Goal: Task Accomplishment & Management: Complete application form

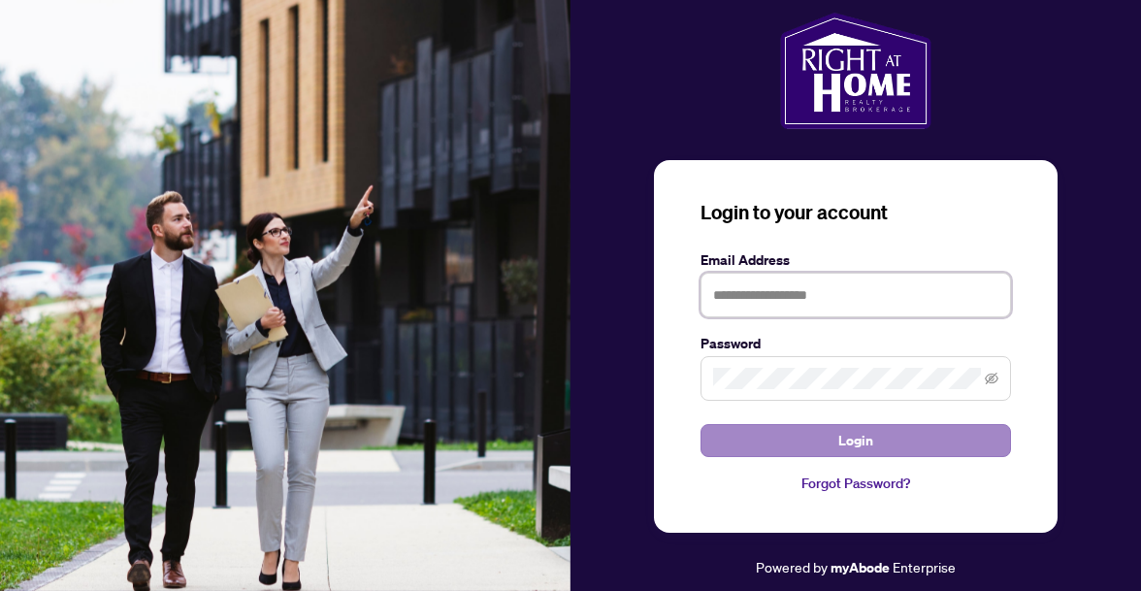
type input "**********"
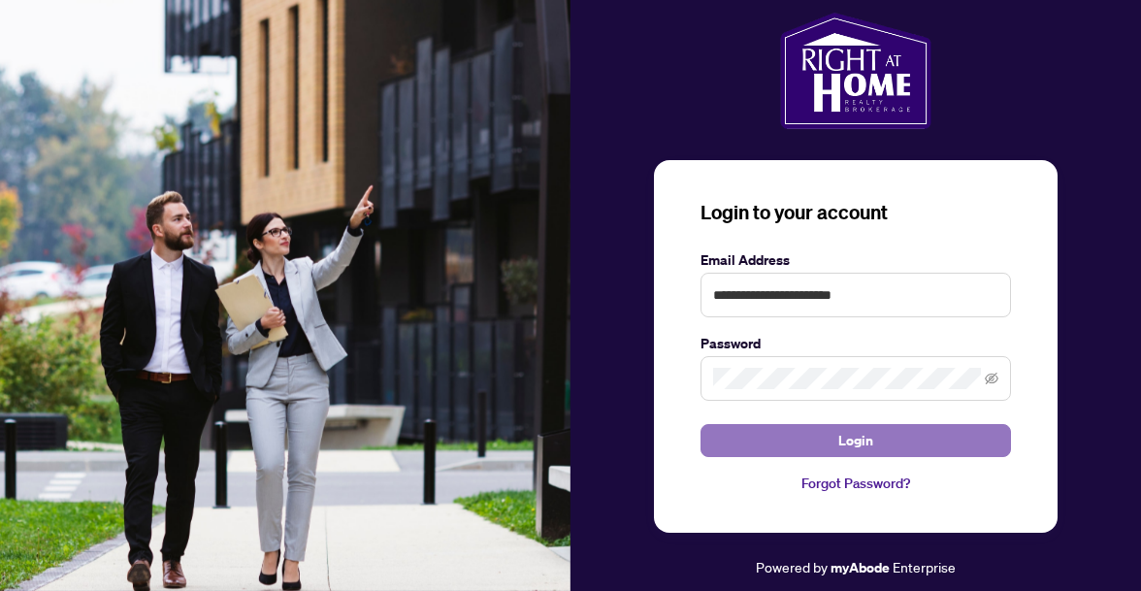
click at [790, 434] on button "Login" at bounding box center [856, 440] width 310 height 33
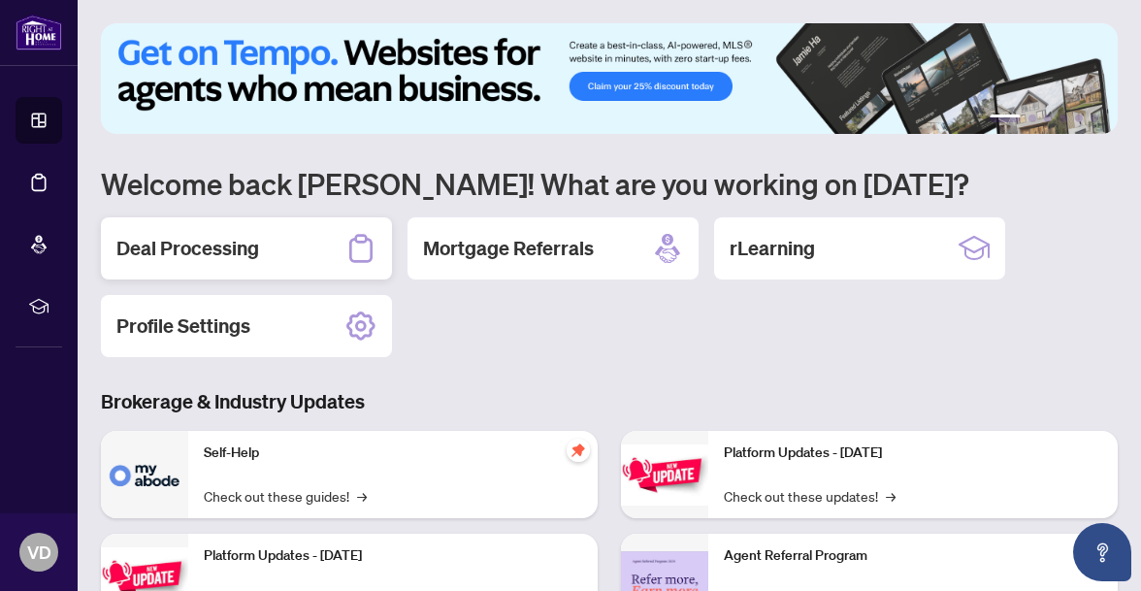
click at [225, 234] on div "Deal Processing" at bounding box center [246, 248] width 291 height 62
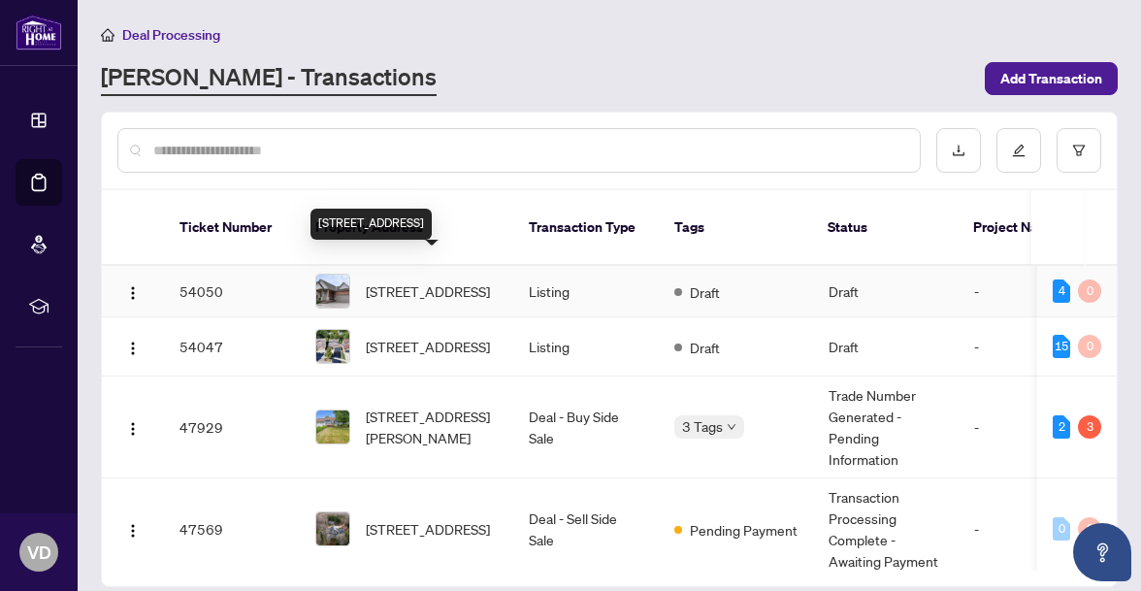
click at [452, 281] on span "[STREET_ADDRESS]" at bounding box center [428, 290] width 124 height 21
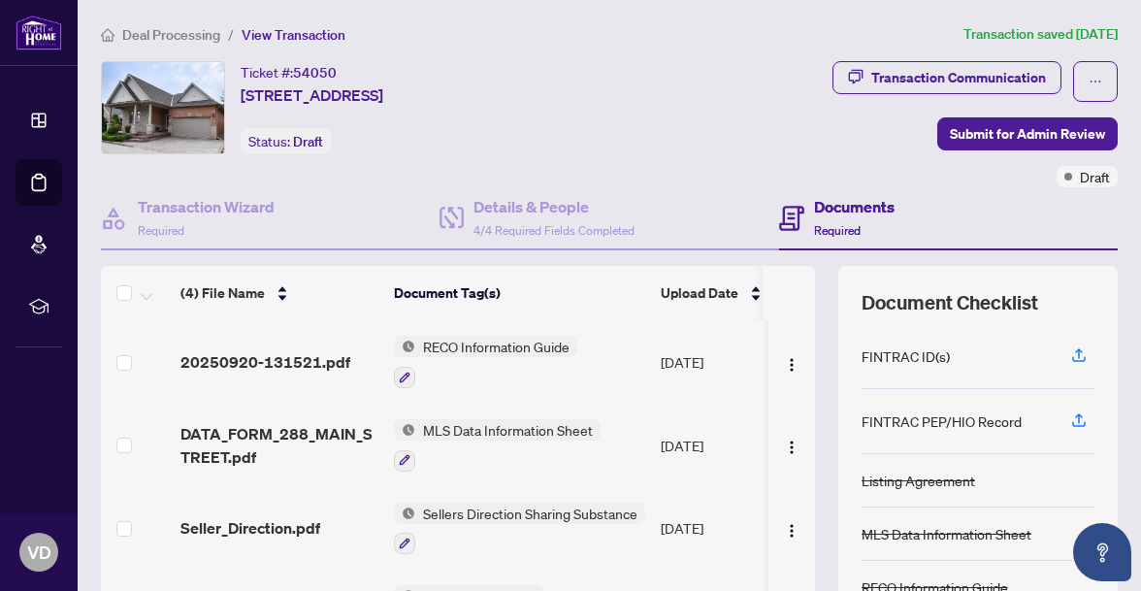
scroll to position [7, 0]
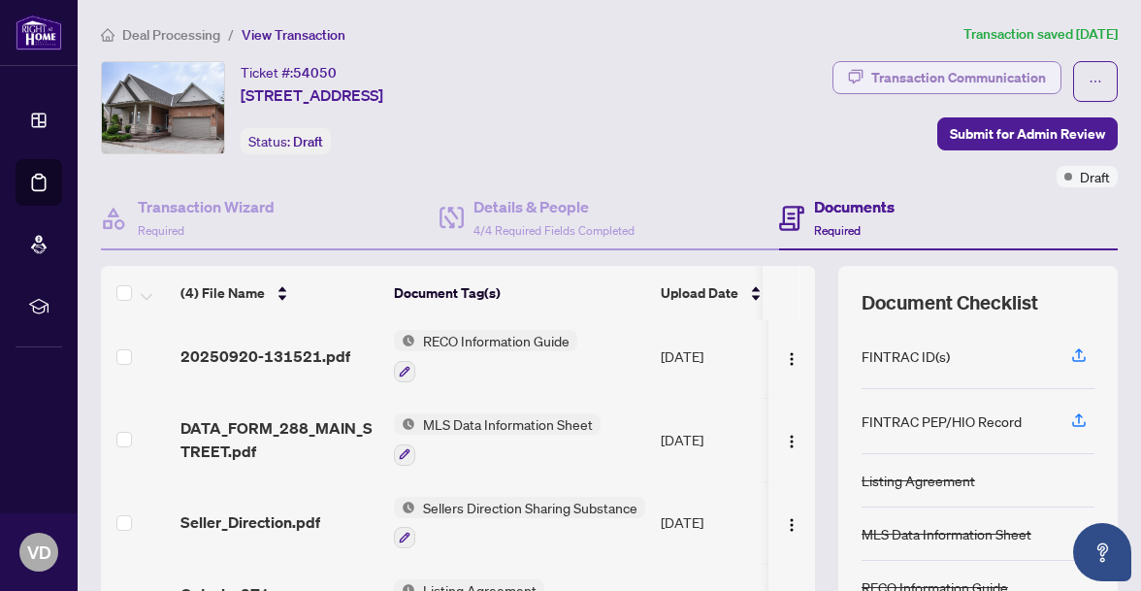
click at [917, 76] on div "Transaction Communication" at bounding box center [958, 77] width 175 height 31
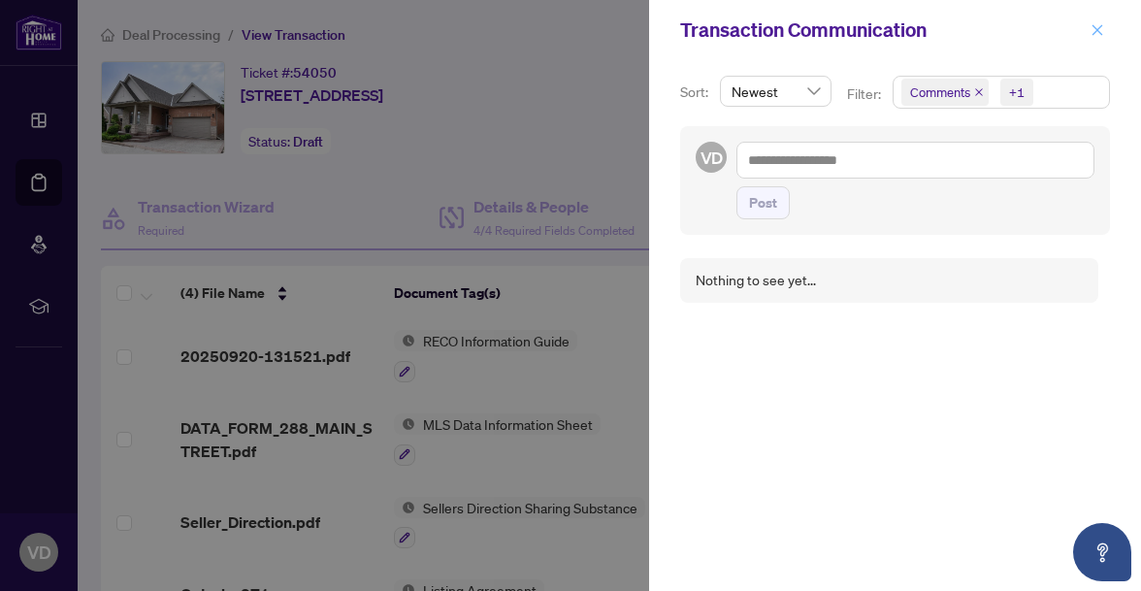
click at [1096, 28] on icon "close" at bounding box center [1098, 30] width 14 height 14
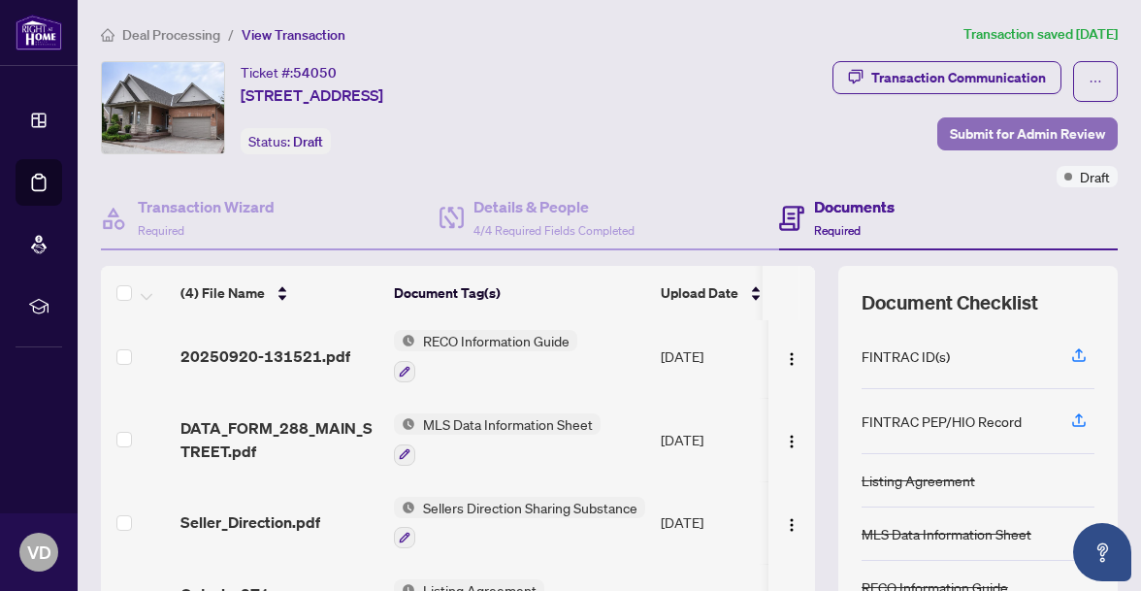
click at [1022, 129] on span "Submit for Admin Review" at bounding box center [1027, 133] width 155 height 31
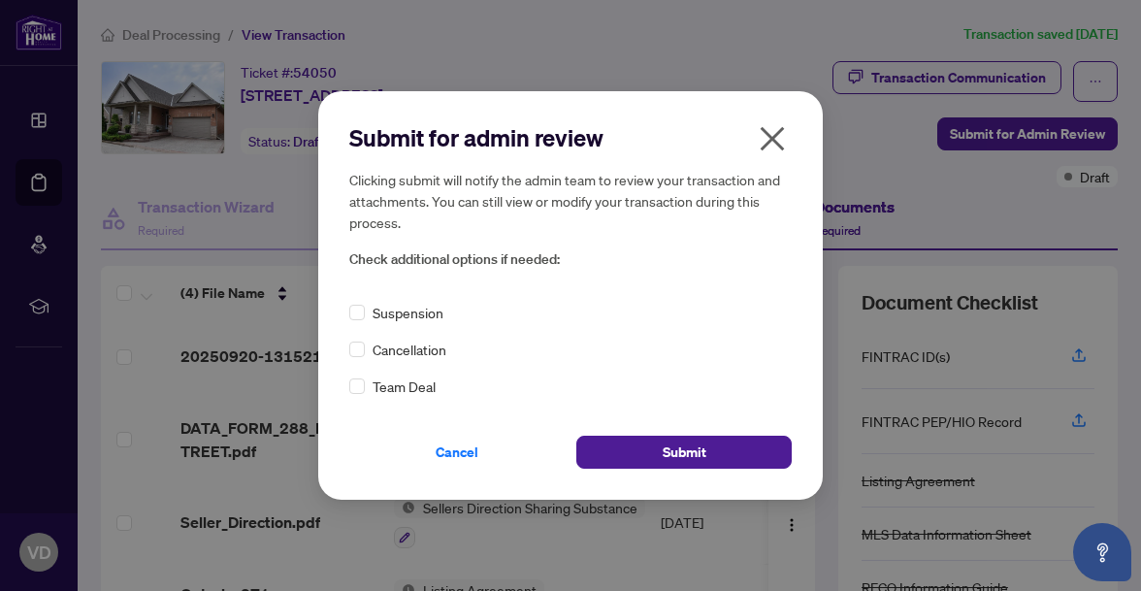
click at [775, 136] on icon "close" at bounding box center [773, 138] width 24 height 24
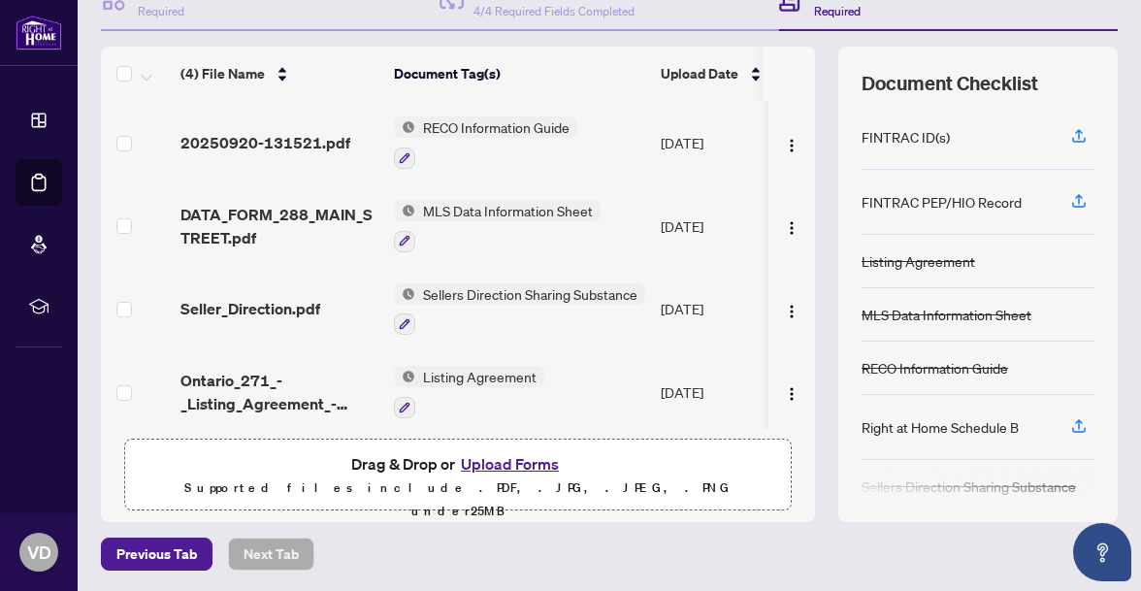
scroll to position [0, 0]
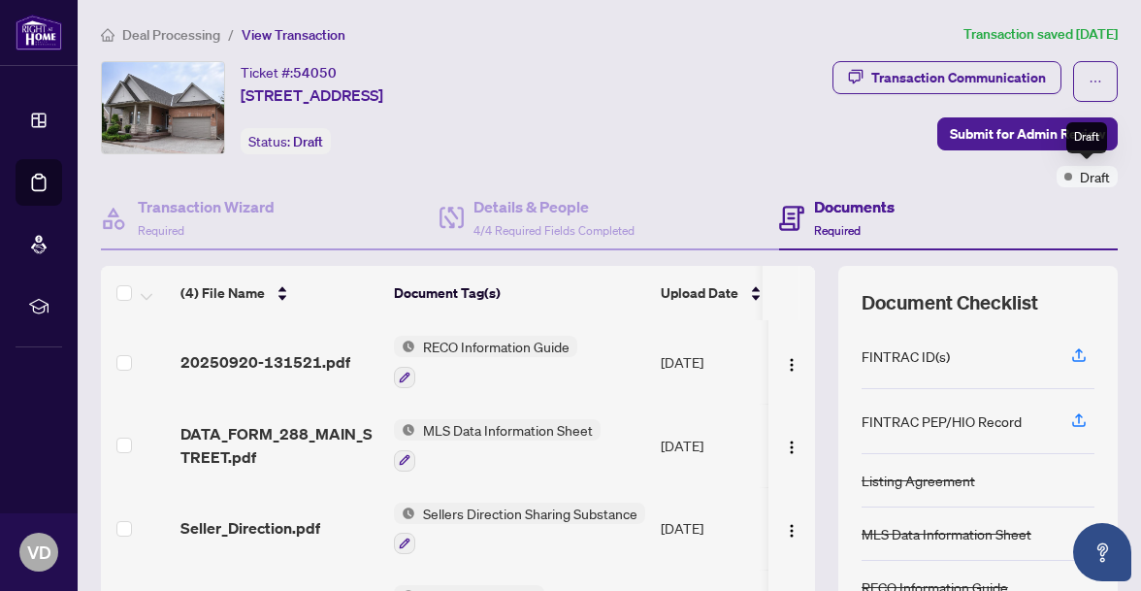
click at [1070, 176] on span at bounding box center [1068, 177] width 8 height 8
click at [1061, 175] on div "Draft" at bounding box center [1087, 176] width 61 height 21
click at [1014, 139] on span "Submit for Admin Review" at bounding box center [1027, 133] width 155 height 31
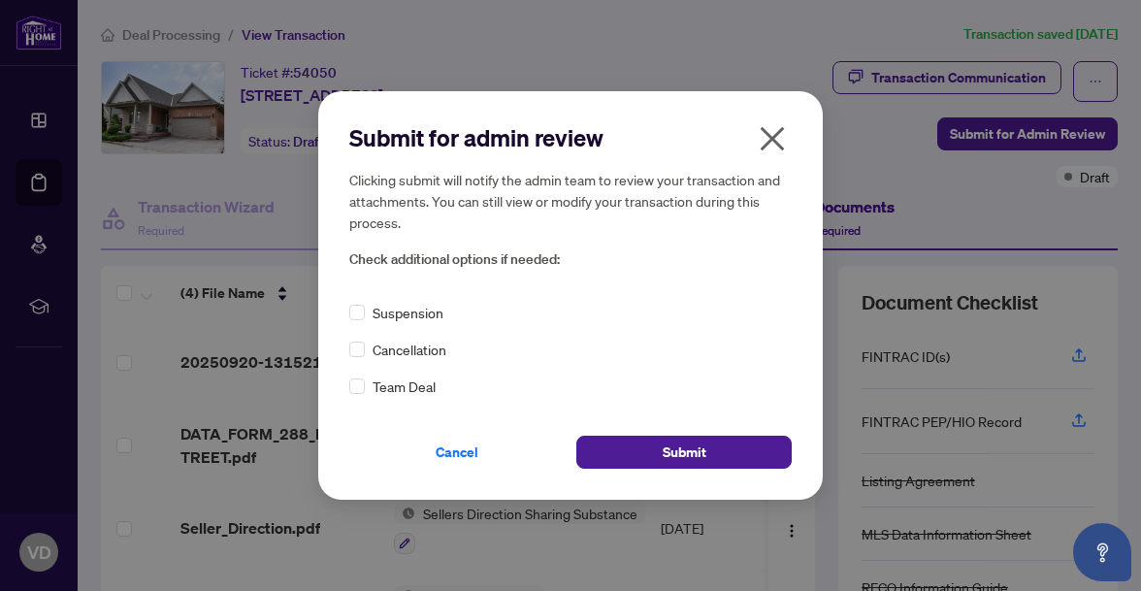
click at [771, 134] on icon "close" at bounding box center [772, 138] width 31 height 31
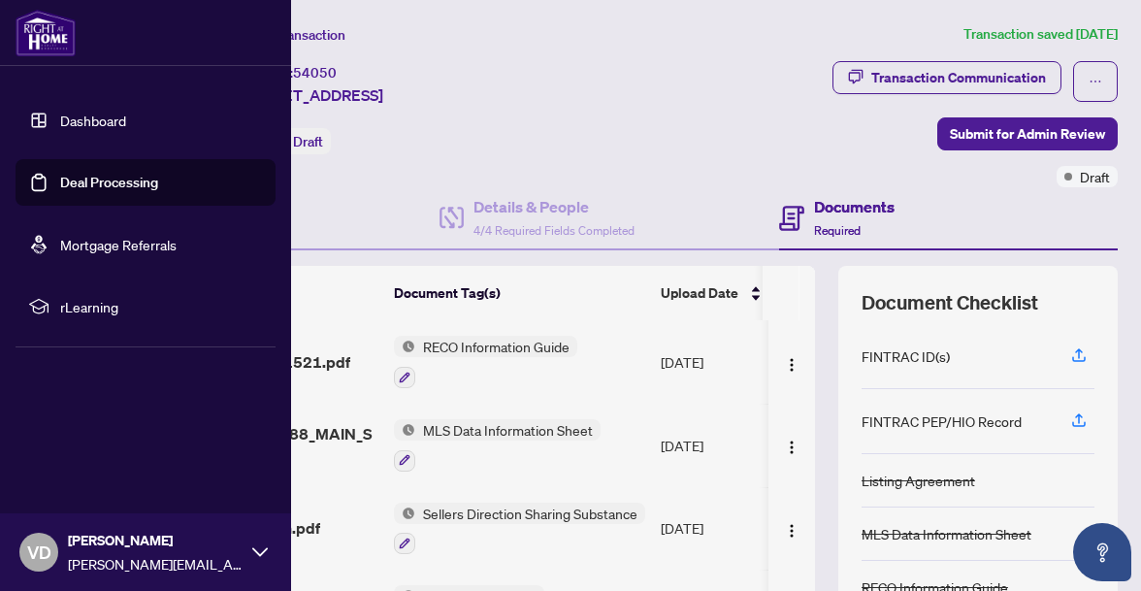
click at [71, 183] on link "Deal Processing" at bounding box center [109, 182] width 98 height 17
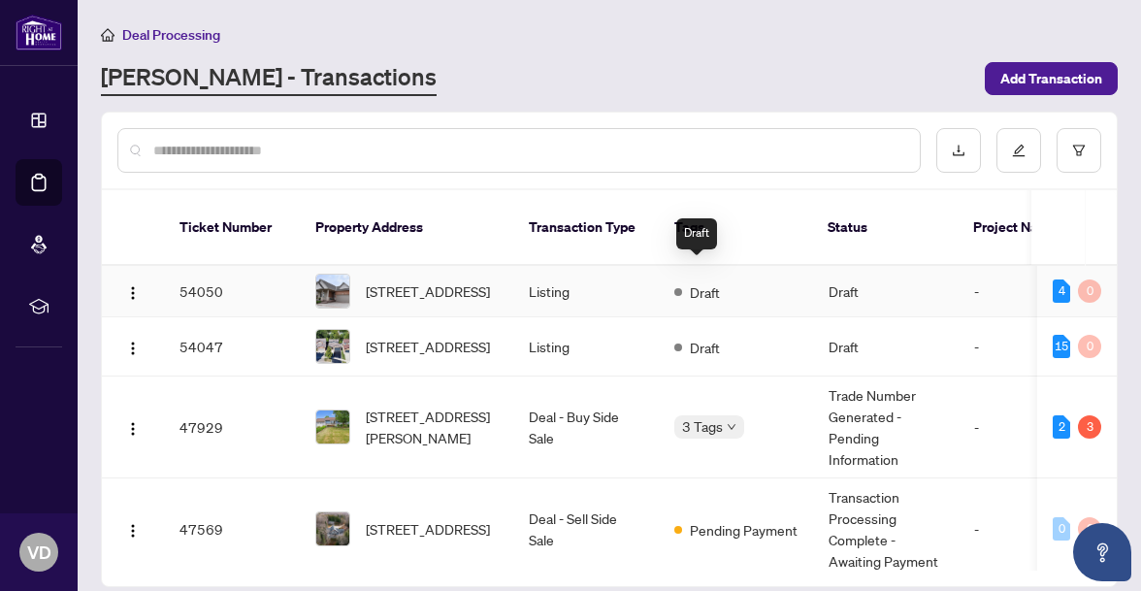
click at [681, 288] on span at bounding box center [678, 292] width 8 height 8
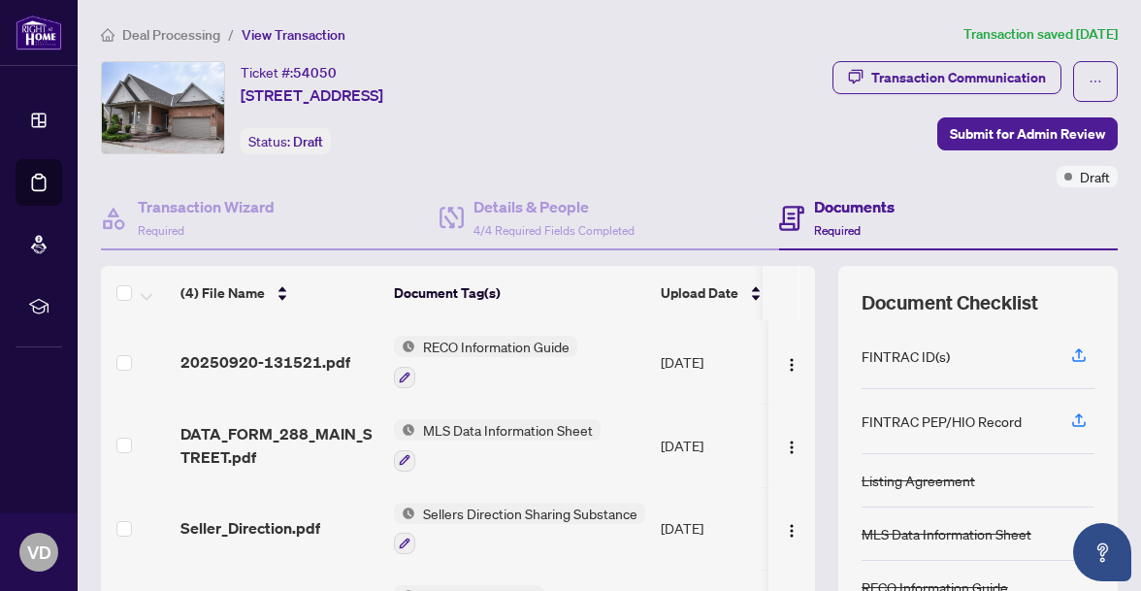
click at [750, 88] on div "Transaction Communication Submit for Admin Review Draft" at bounding box center [865, 124] width 506 height 126
click at [1004, 35] on article "Transaction saved [DATE]" at bounding box center [1040, 34] width 154 height 22
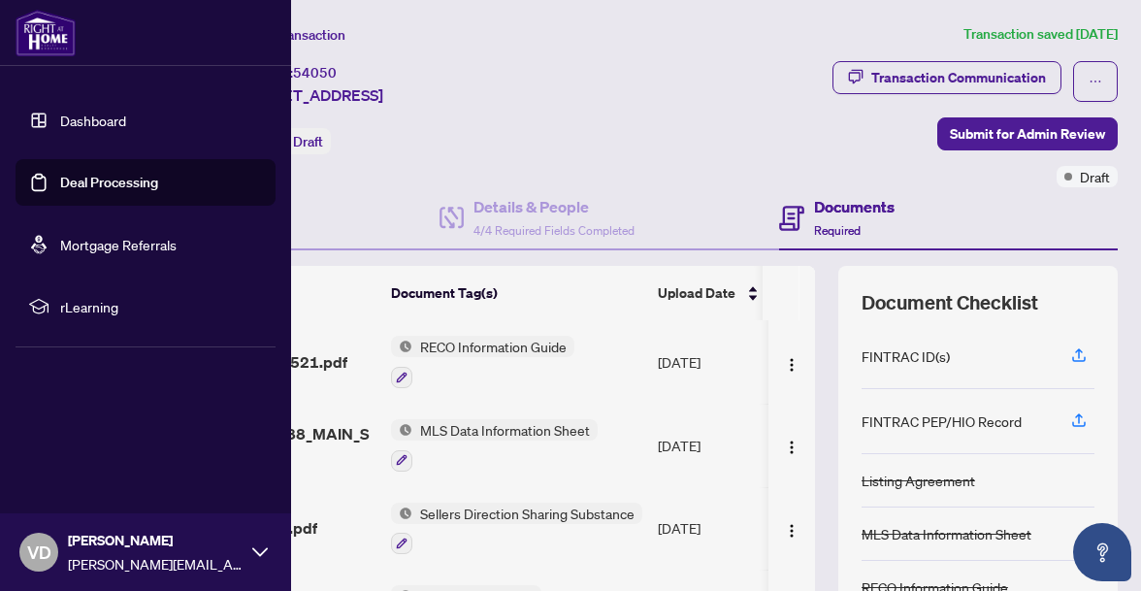
click at [60, 124] on link "Dashboard" at bounding box center [93, 120] width 66 height 17
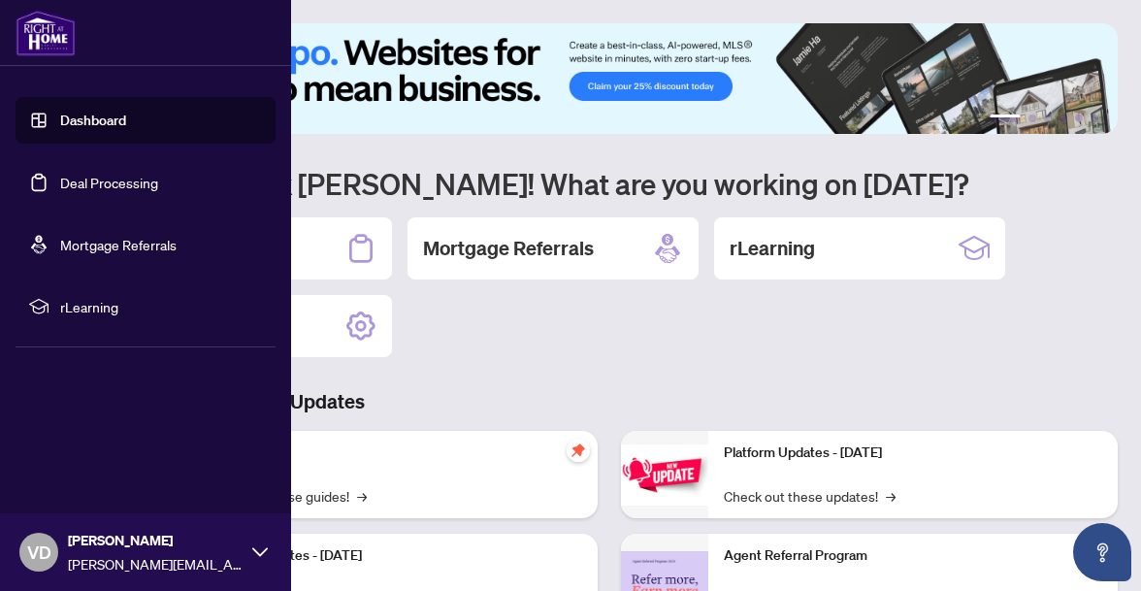
click at [92, 176] on link "Deal Processing" at bounding box center [109, 182] width 98 height 17
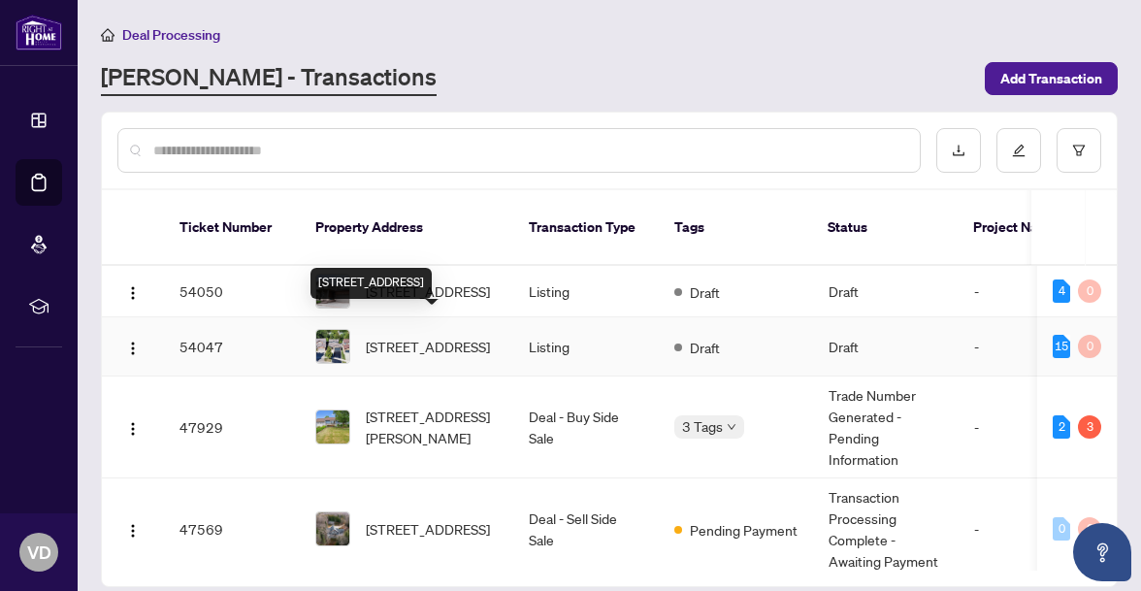
click at [399, 336] on span "[STREET_ADDRESS]" at bounding box center [428, 346] width 124 height 21
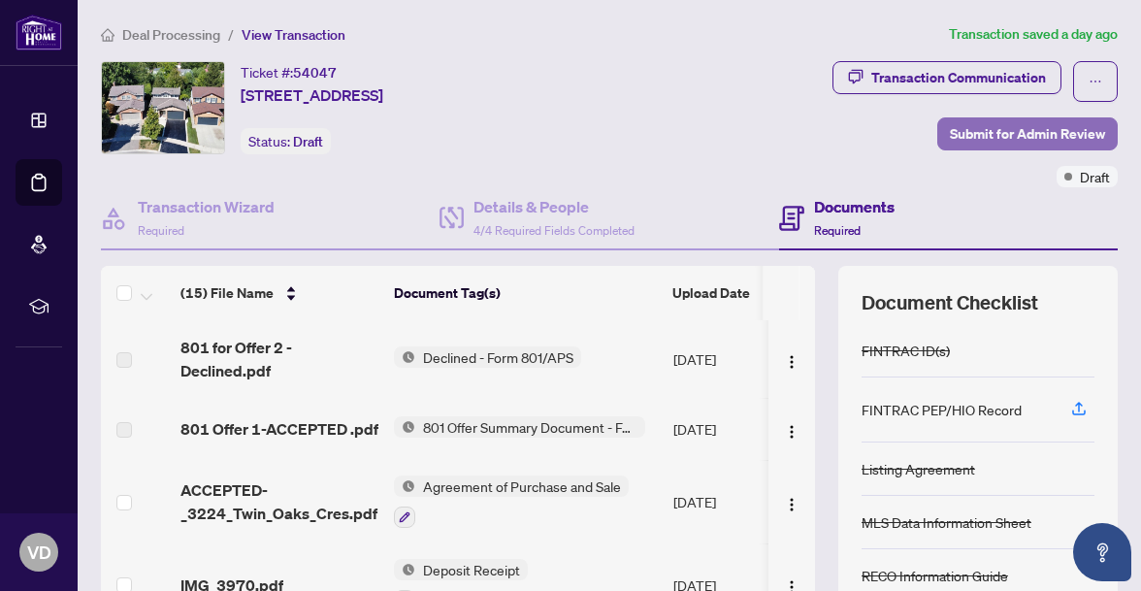
click at [995, 132] on span "Submit for Admin Review" at bounding box center [1027, 133] width 155 height 31
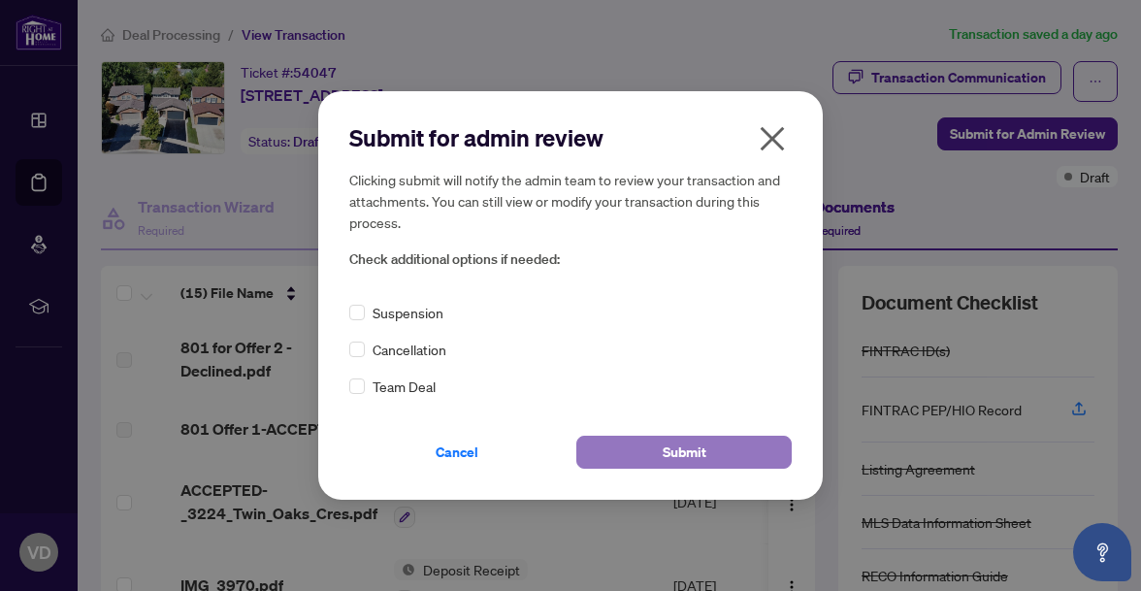
click at [680, 455] on span "Submit" at bounding box center [685, 452] width 44 height 31
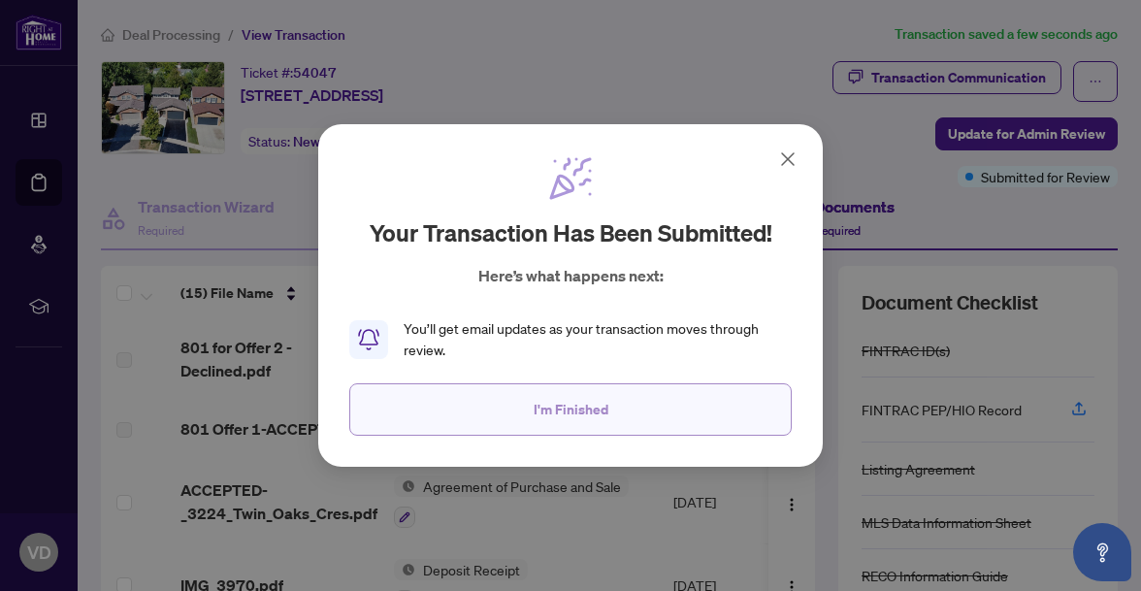
click at [577, 405] on span "I'm Finished" at bounding box center [571, 409] width 75 height 31
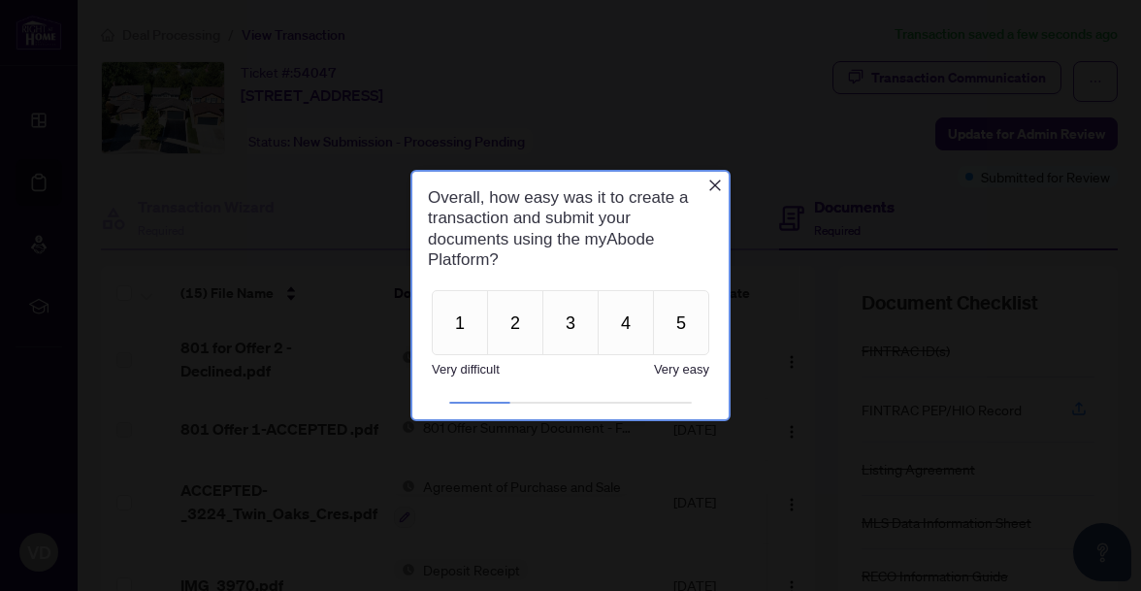
click at [719, 183] on icon "Close button" at bounding box center [715, 186] width 16 height 16
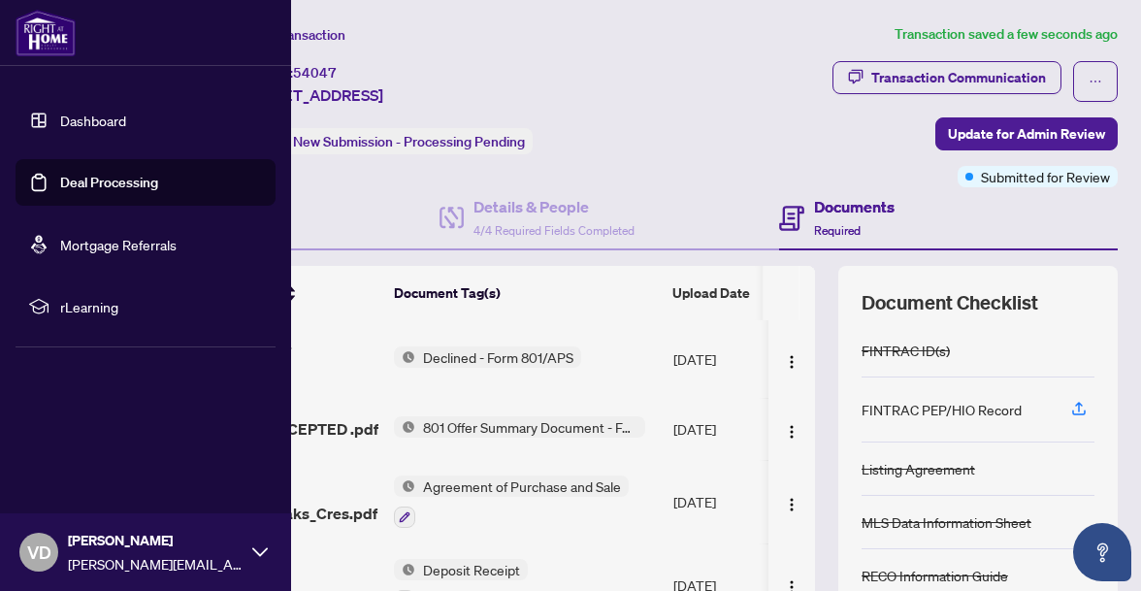
click at [60, 186] on link "Deal Processing" at bounding box center [109, 182] width 98 height 17
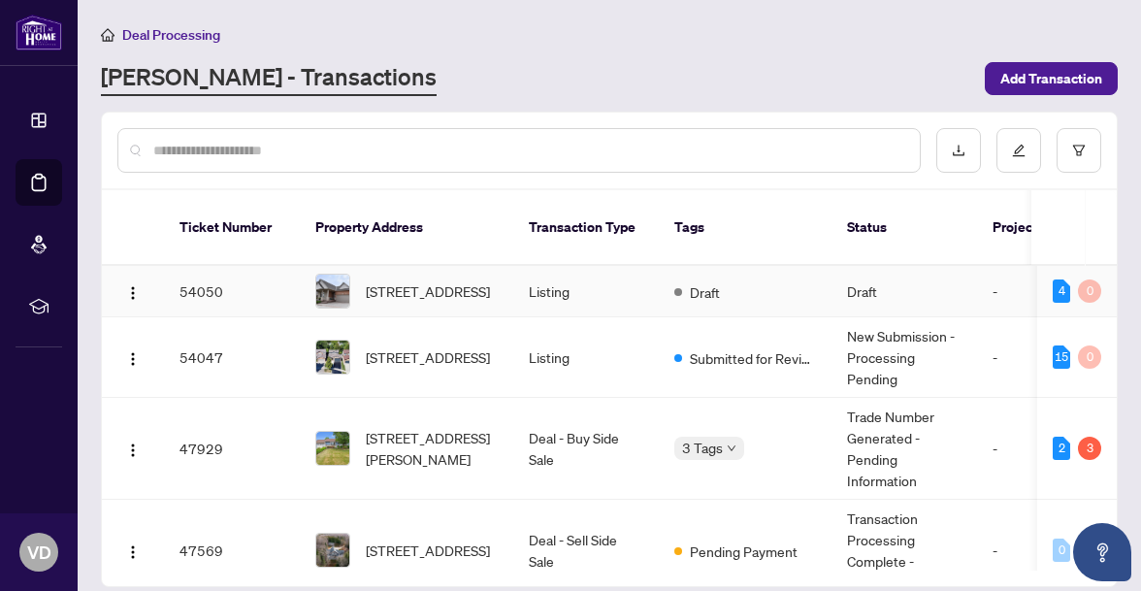
click at [206, 269] on td "54050" at bounding box center [232, 291] width 136 height 51
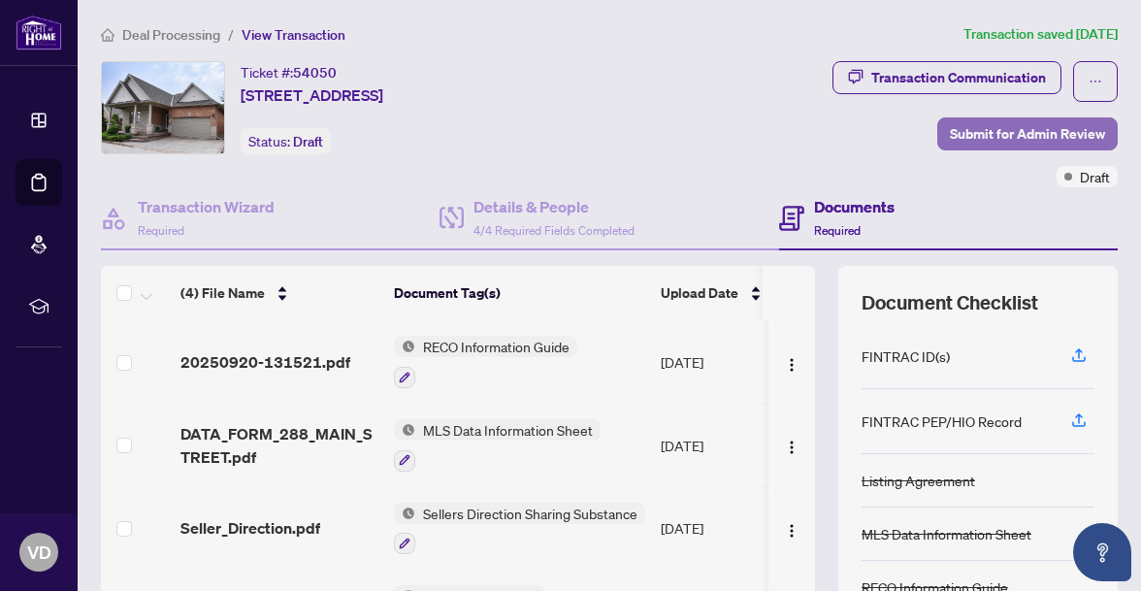
click at [1001, 138] on span "Submit for Admin Review" at bounding box center [1027, 133] width 155 height 31
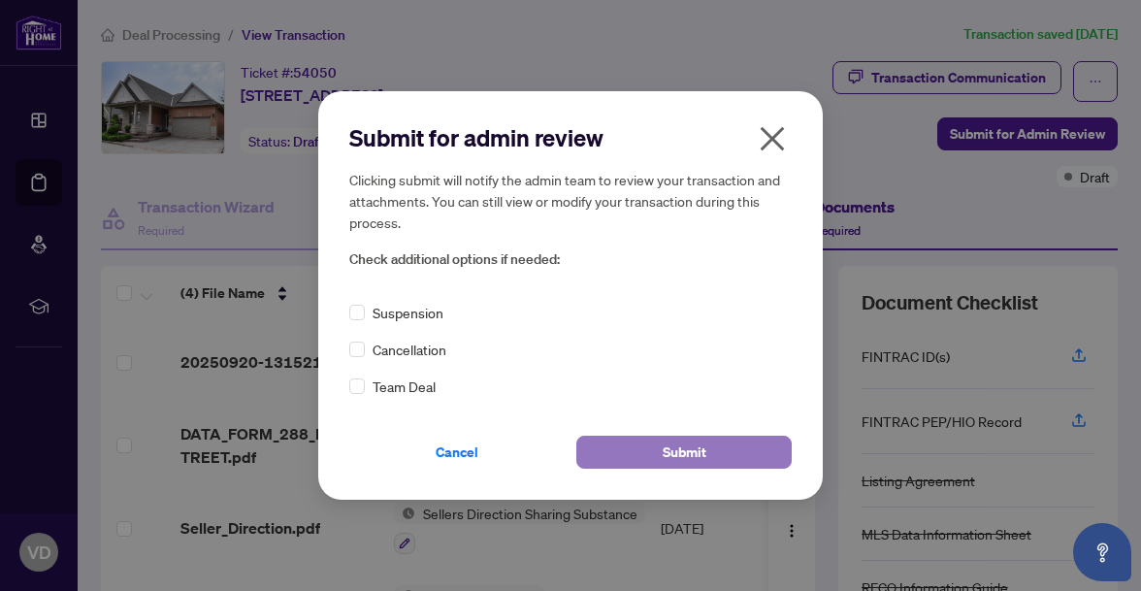
click at [708, 453] on button "Submit" at bounding box center [683, 452] width 215 height 33
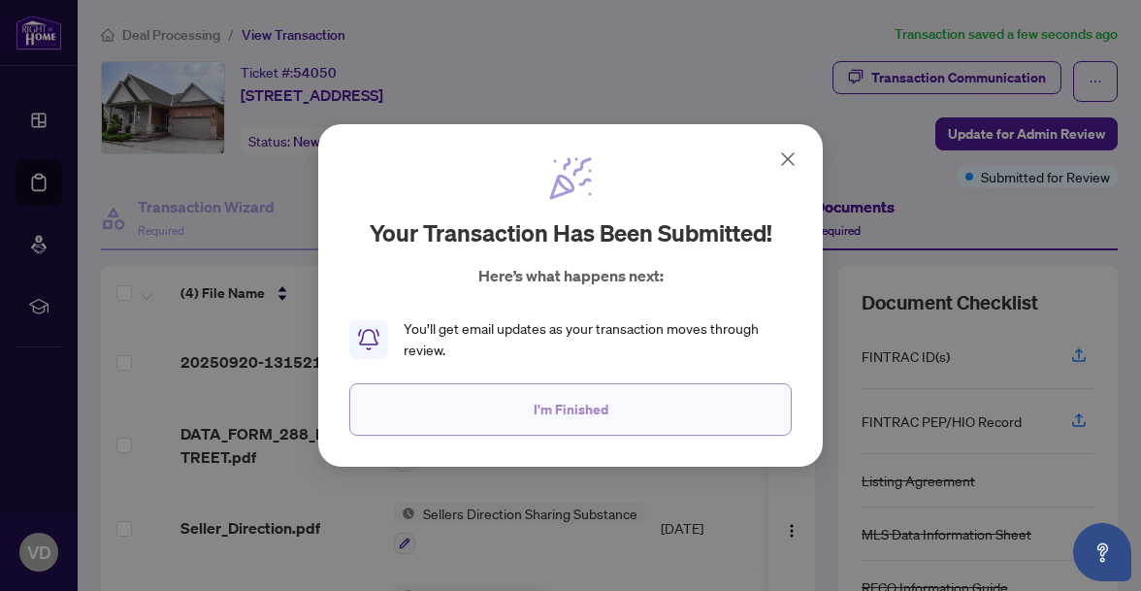
click at [603, 411] on span "I'm Finished" at bounding box center [571, 409] width 75 height 31
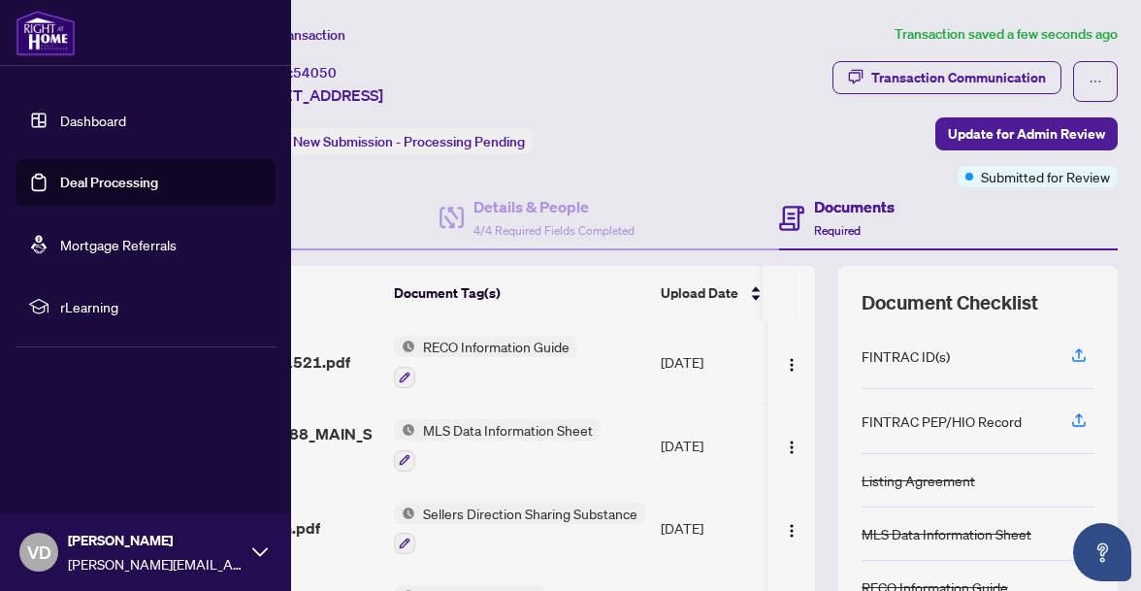
click at [68, 179] on link "Deal Processing" at bounding box center [109, 182] width 98 height 17
